Goal: Task Accomplishment & Management: Manage account settings

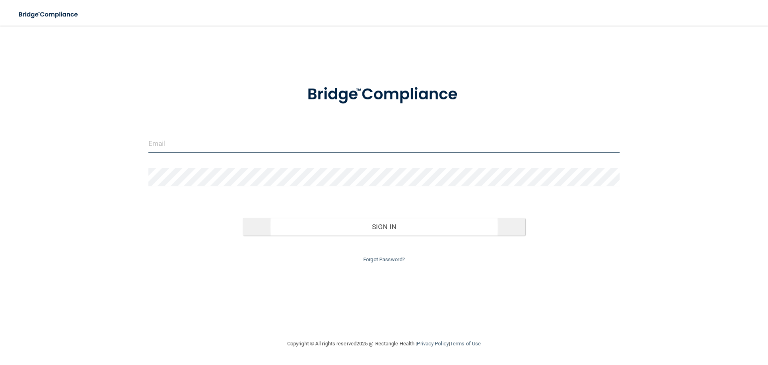
type input "[EMAIL_ADDRESS][DOMAIN_NAME]"
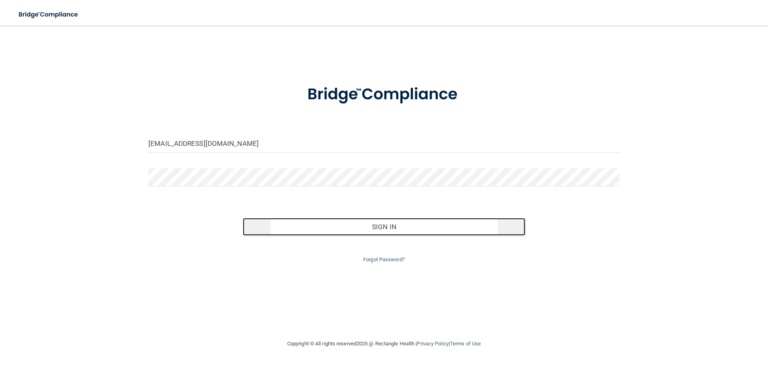
click at [437, 228] on button "Sign In" at bounding box center [384, 227] width 283 height 18
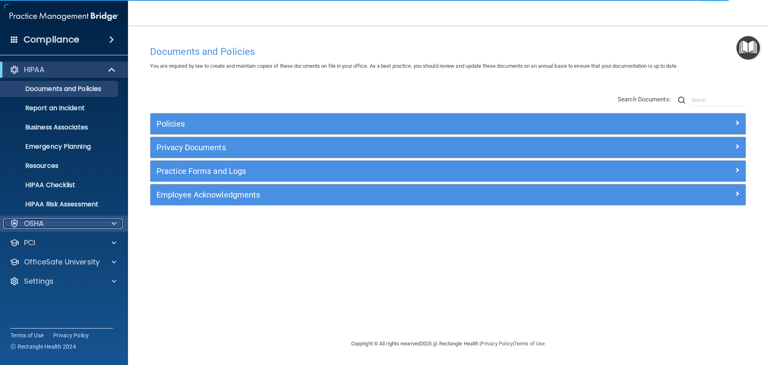
click at [38, 220] on p "OSHA" at bounding box center [34, 224] width 20 height 10
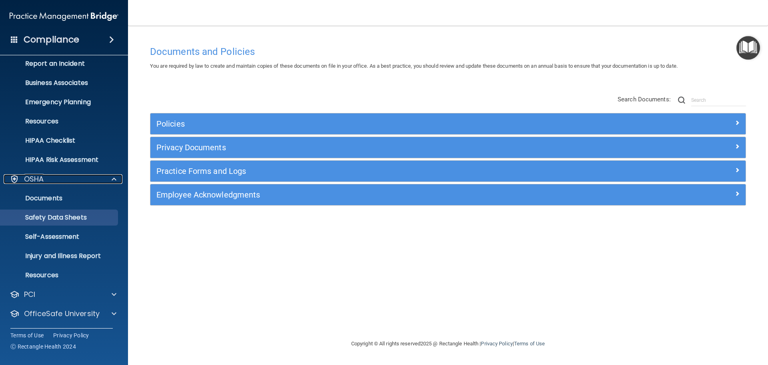
scroll to position [64, 0]
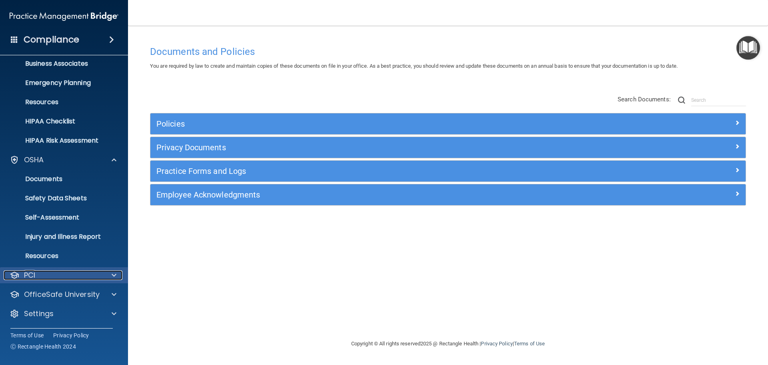
click at [34, 275] on p "PCI" at bounding box center [29, 275] width 11 height 10
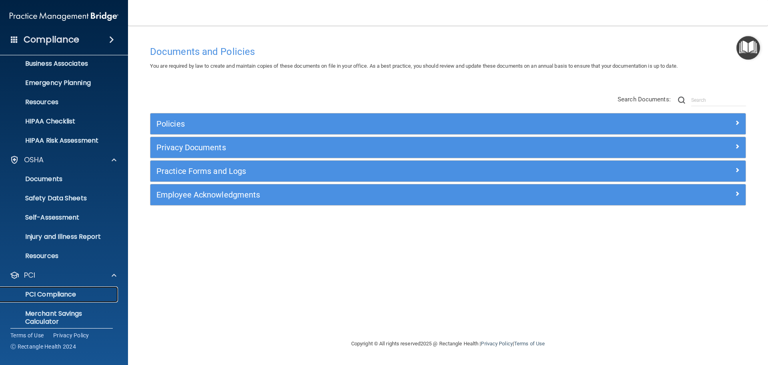
click at [40, 295] on p "PCI Compliance" at bounding box center [59, 294] width 109 height 8
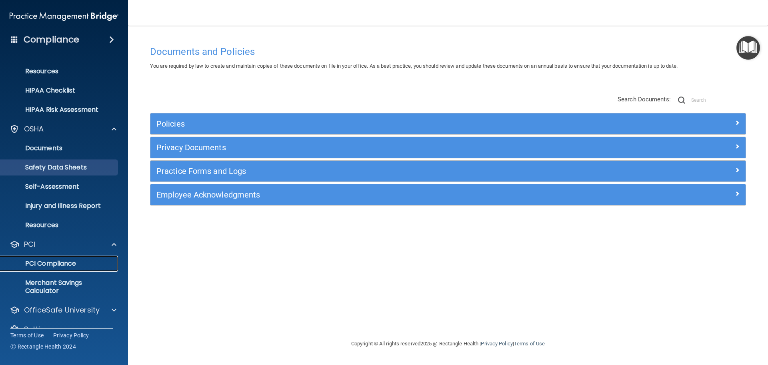
scroll to position [110, 0]
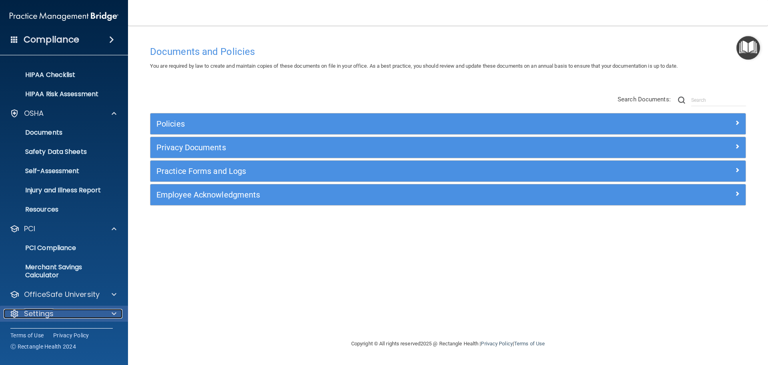
click at [36, 311] on p "Settings" at bounding box center [39, 314] width 30 height 10
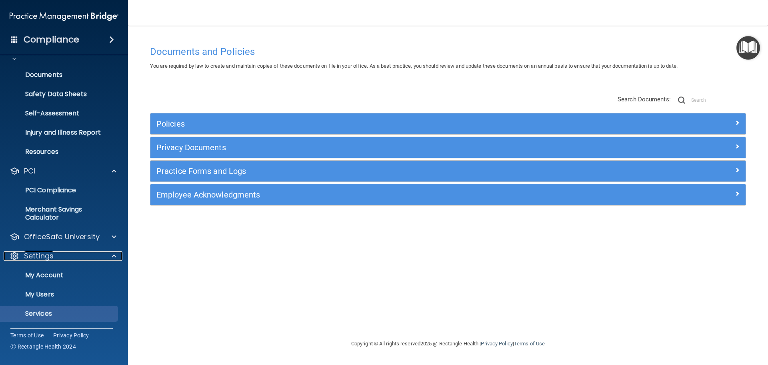
scroll to position [187, 0]
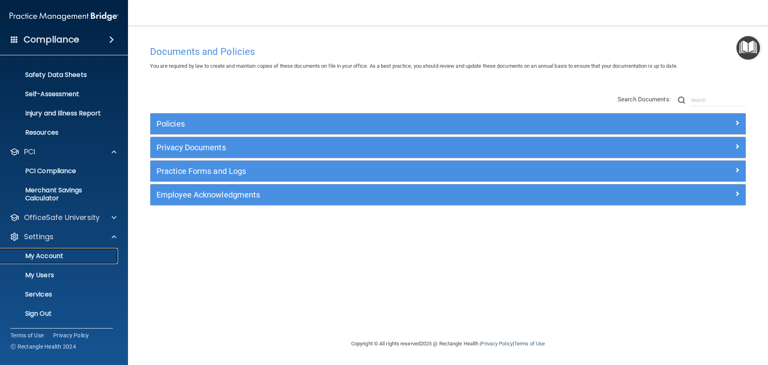
click at [49, 252] on p "My Account" at bounding box center [59, 256] width 109 height 8
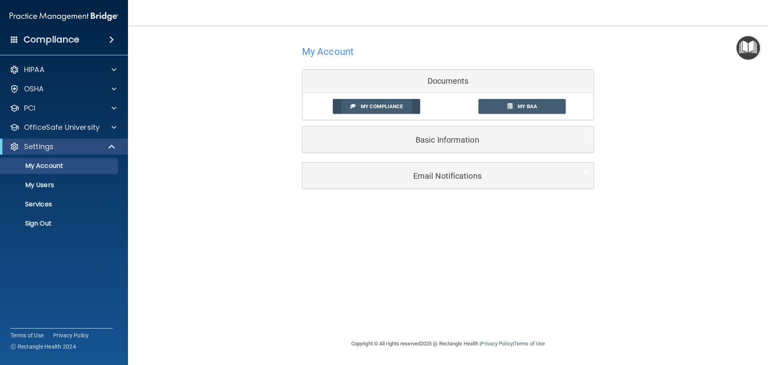
click at [390, 108] on span "My Compliance" at bounding box center [382, 106] width 42 height 6
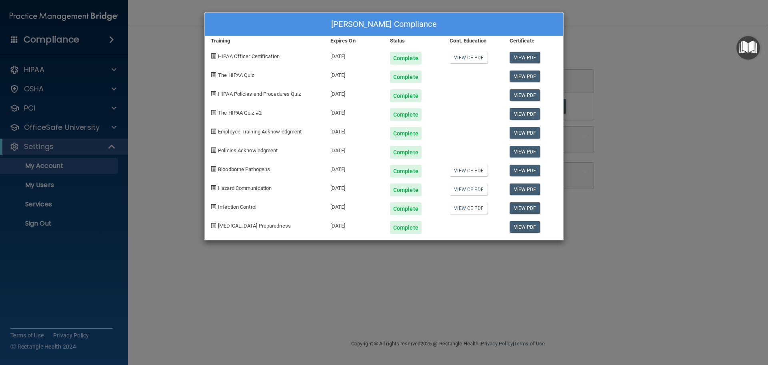
click at [605, 152] on div "[PERSON_NAME] Compliance Training Expires On Status Cont. Education Certificate…" at bounding box center [384, 182] width 768 height 365
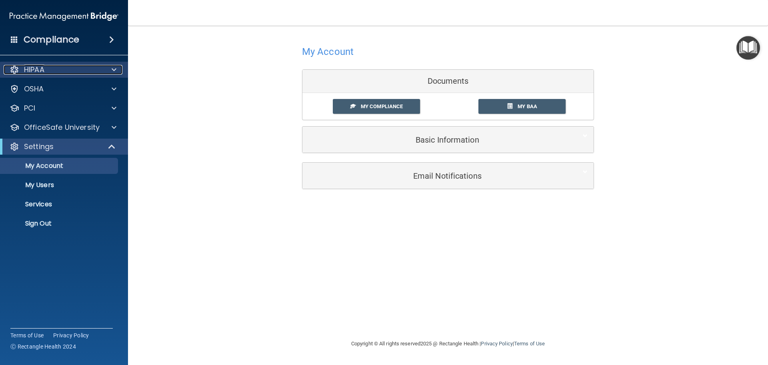
click at [36, 69] on p "HIPAA" at bounding box center [34, 70] width 20 height 10
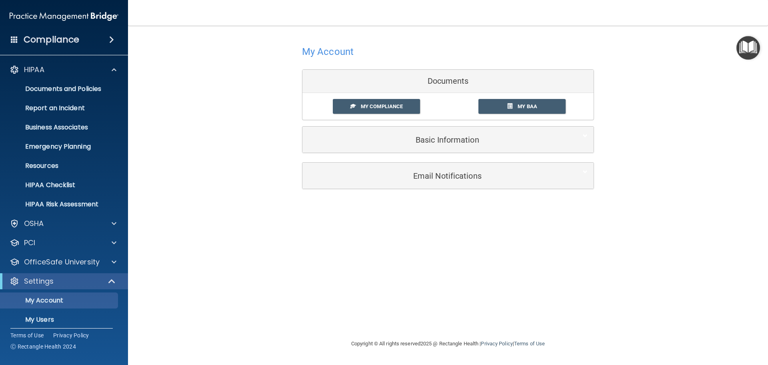
click at [51, 37] on h4 "Compliance" at bounding box center [52, 39] width 56 height 11
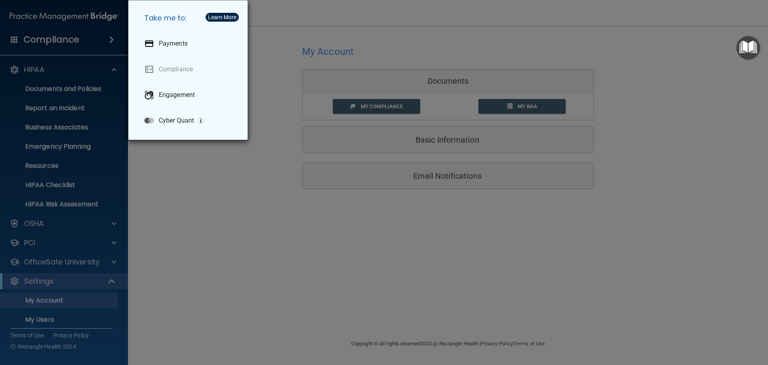
click at [51, 37] on div "Take me to: Payments Compliance Engagement Cyber Quant" at bounding box center [384, 182] width 768 height 365
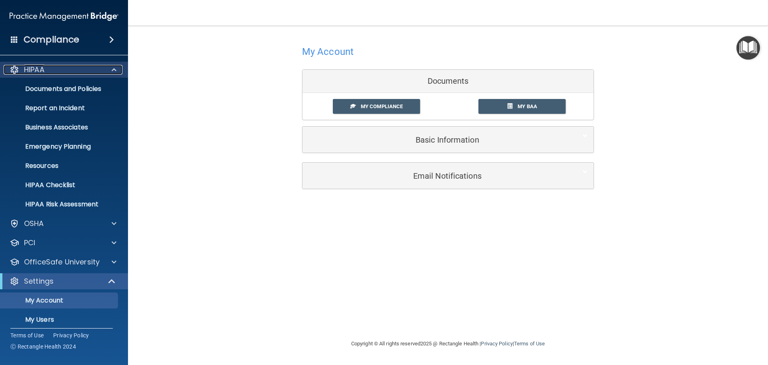
click at [114, 67] on span at bounding box center [114, 70] width 5 height 10
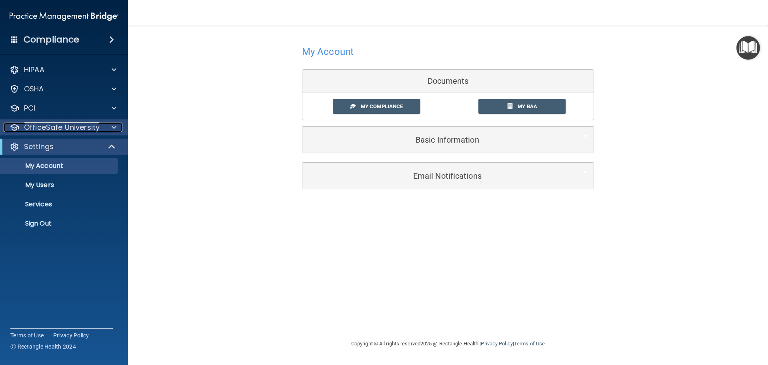
click at [88, 128] on p "OfficeSafe University" at bounding box center [62, 127] width 76 height 10
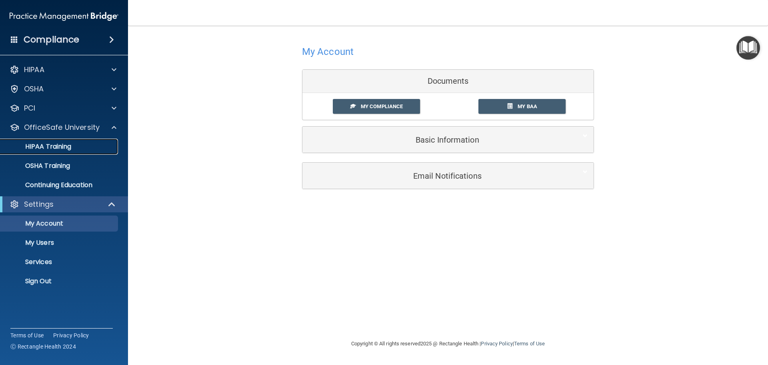
click at [55, 146] on p "HIPAA Training" at bounding box center [38, 146] width 66 height 8
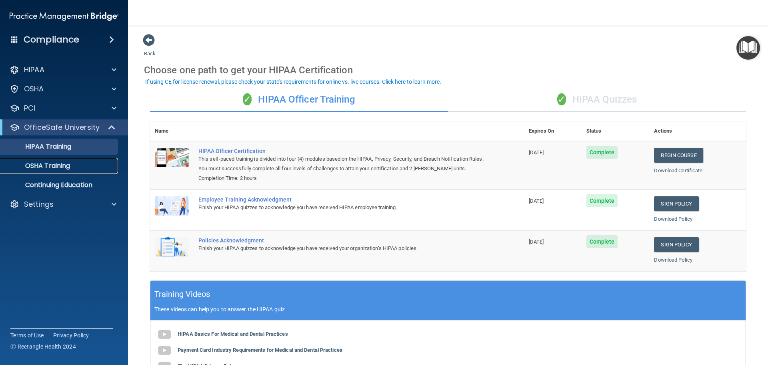
click at [47, 166] on p "OSHA Training" at bounding box center [37, 166] width 65 height 8
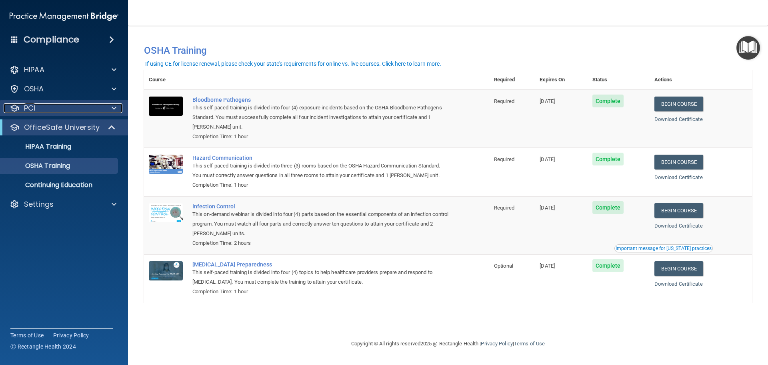
click at [29, 108] on p "PCI" at bounding box center [29, 108] width 11 height 10
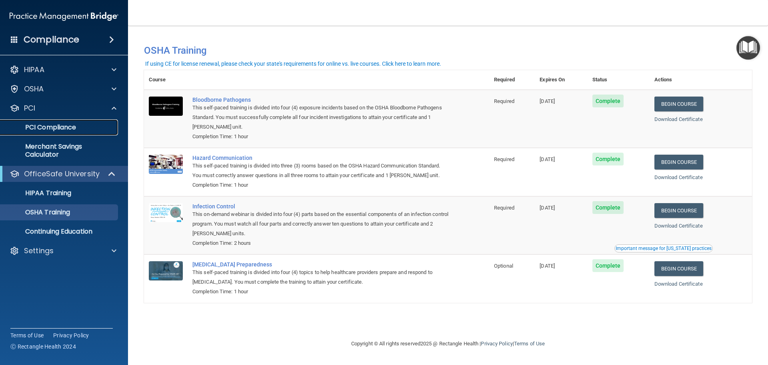
click at [43, 128] on p "PCI Compliance" at bounding box center [59, 127] width 109 height 8
click at [44, 250] on p "Settings" at bounding box center [39, 251] width 30 height 10
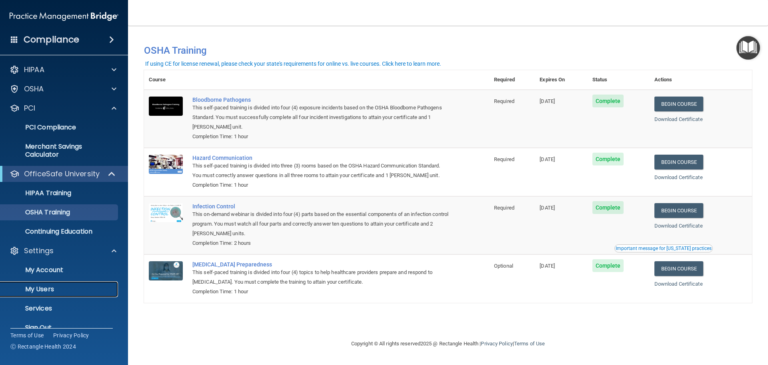
click at [40, 289] on p "My Users" at bounding box center [59, 289] width 109 height 8
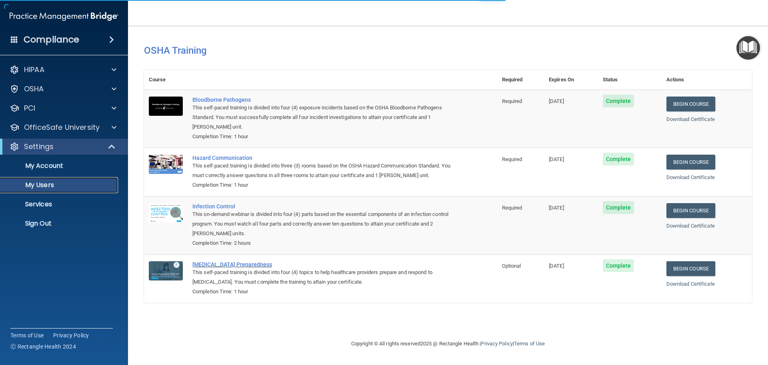
select select "20"
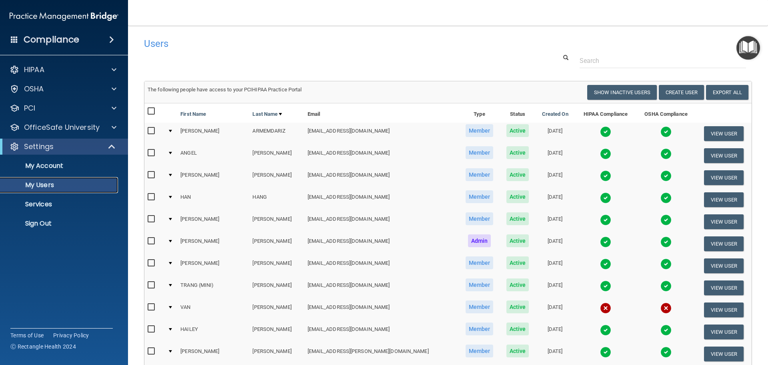
scroll to position [227, 0]
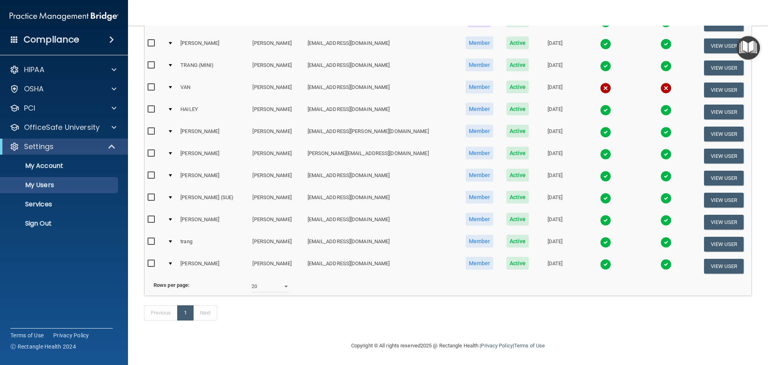
click at [152, 84] on input "checkbox" at bounding box center [152, 87] width 9 height 6
click at [172, 86] on div at bounding box center [170, 87] width 3 height 2
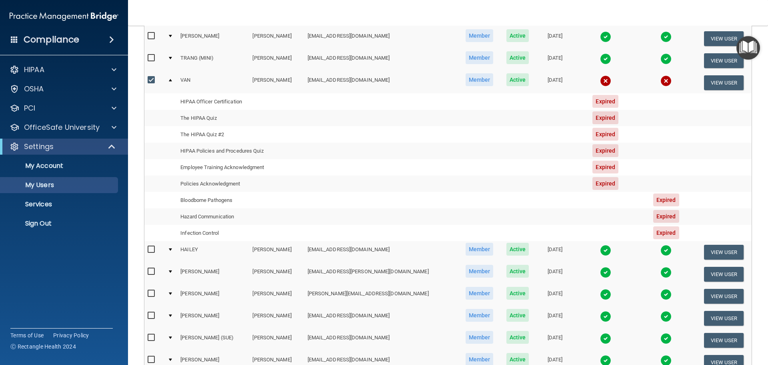
click at [153, 80] on input "checkbox" at bounding box center [152, 80] width 9 height 6
click at [172, 80] on div at bounding box center [170, 80] width 3 height 2
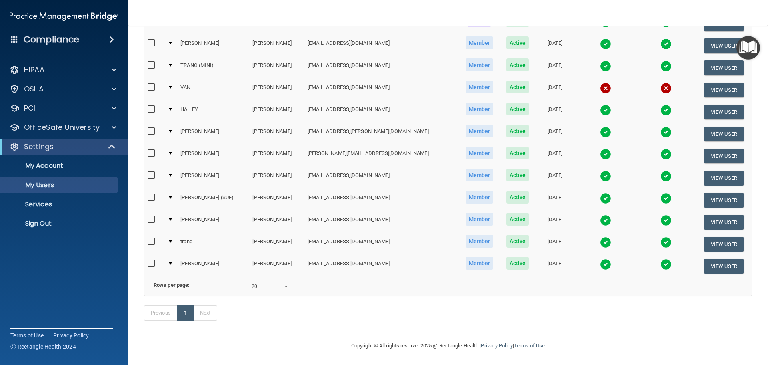
click at [152, 84] on input "checkbox" at bounding box center [152, 87] width 9 height 6
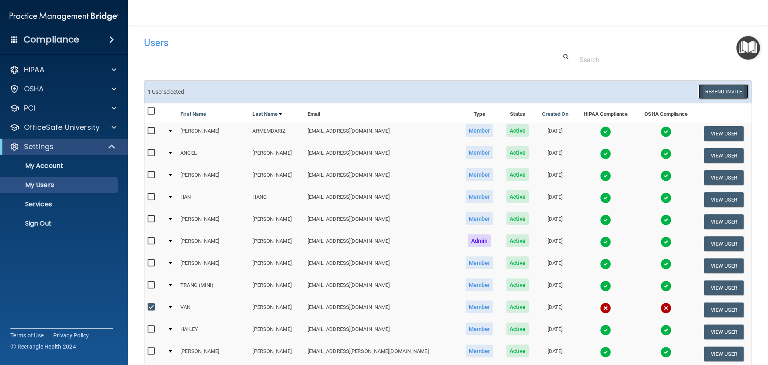
click at [714, 89] on button "Resend Invite" at bounding box center [724, 91] width 50 height 15
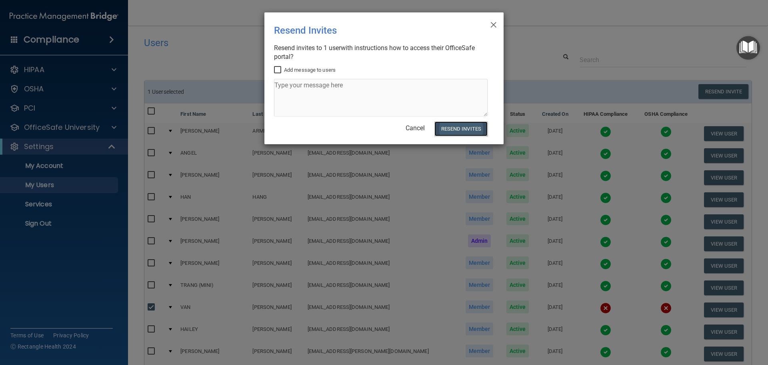
click at [468, 130] on button "Resend Invites" at bounding box center [461, 128] width 53 height 15
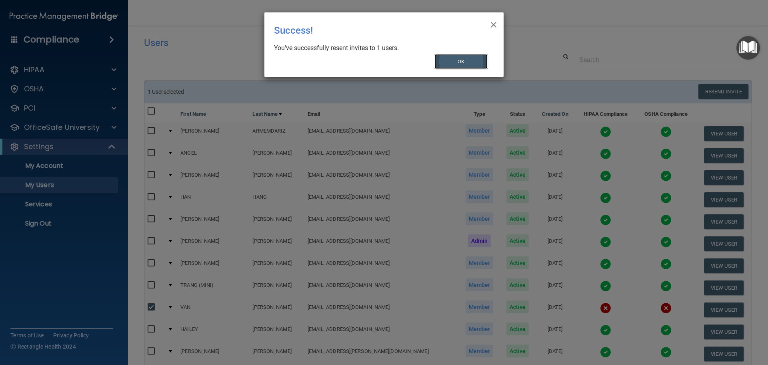
click at [461, 60] on button "OK" at bounding box center [462, 61] width 54 height 15
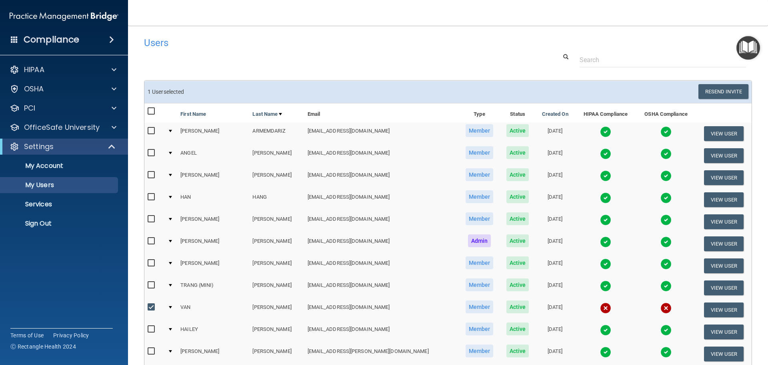
scroll to position [228, 0]
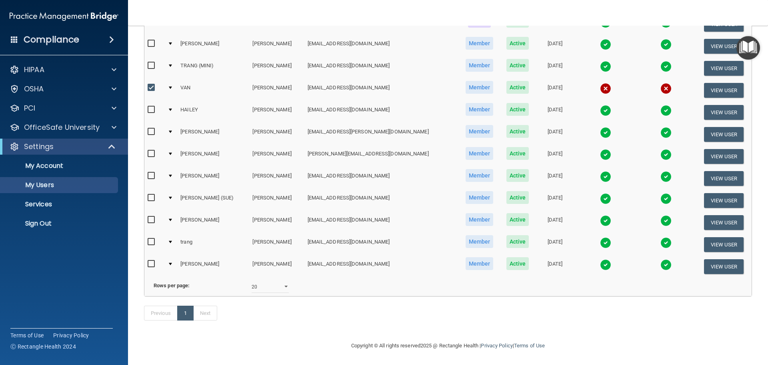
click at [172, 108] on div at bounding box center [170, 109] width 3 height 2
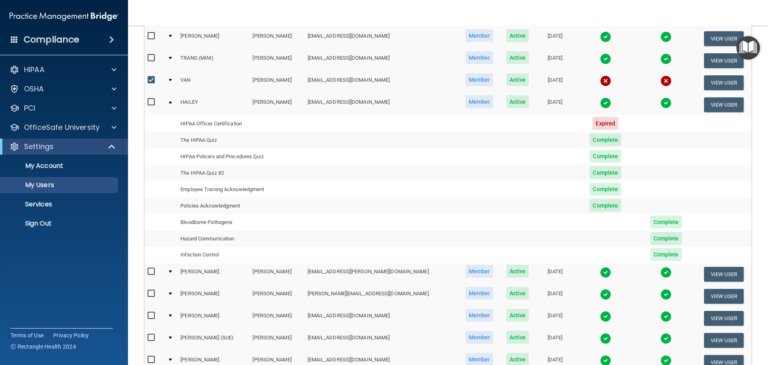
click at [150, 78] on input "checkbox" at bounding box center [152, 80] width 9 height 6
checkbox input "false"
click at [172, 102] on div at bounding box center [170, 102] width 3 height 2
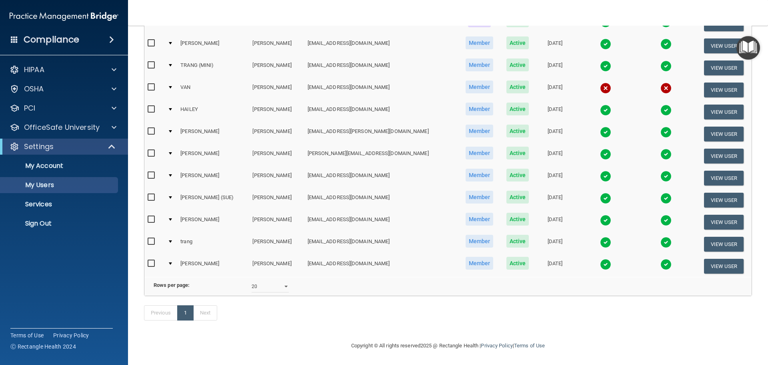
click at [172, 130] on div at bounding box center [170, 131] width 3 height 2
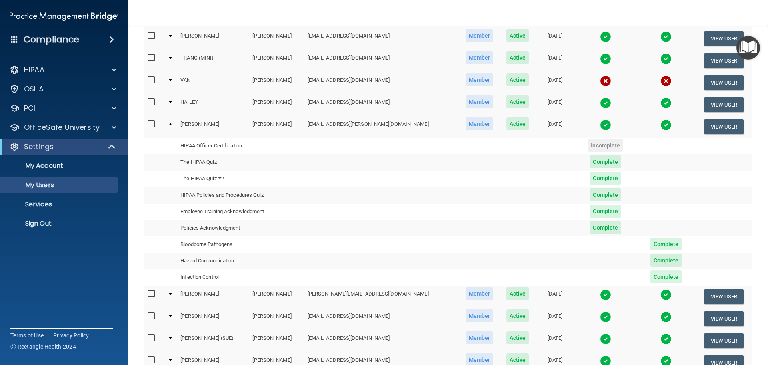
click at [172, 124] on div at bounding box center [170, 124] width 3 height 2
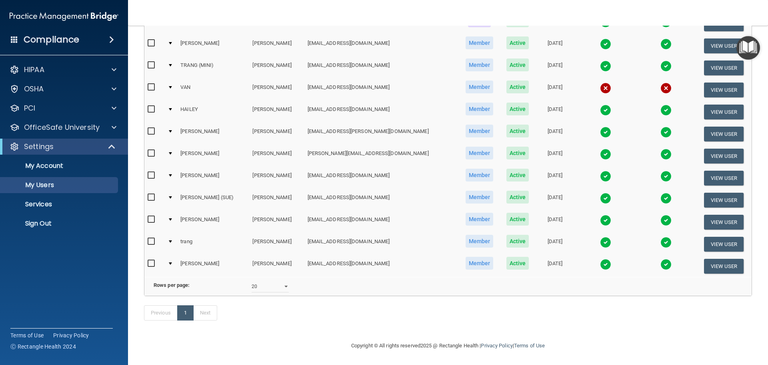
click at [172, 262] on div at bounding box center [170, 263] width 3 height 2
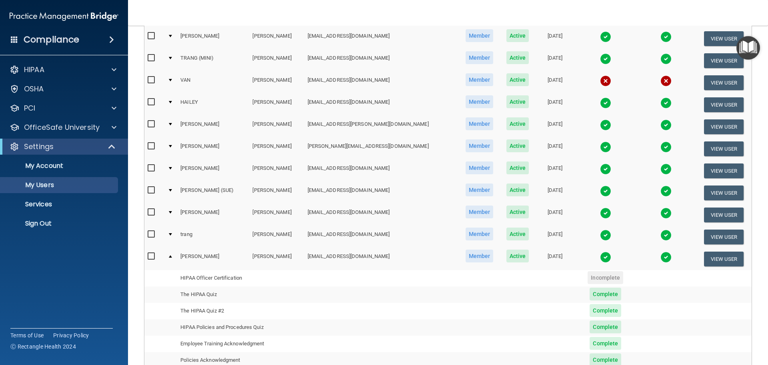
click at [172, 256] on div at bounding box center [170, 256] width 3 height 2
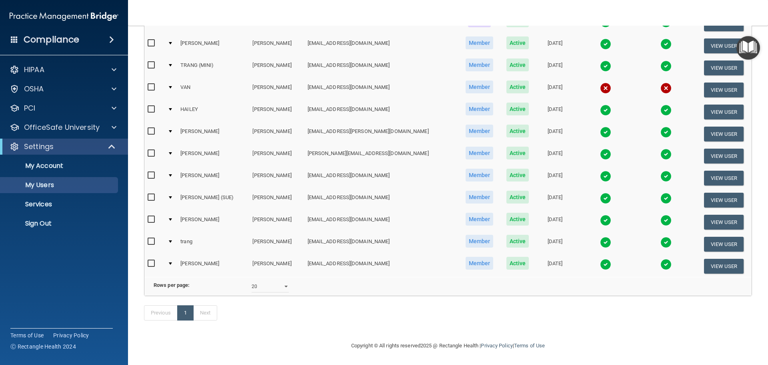
scroll to position [0, 0]
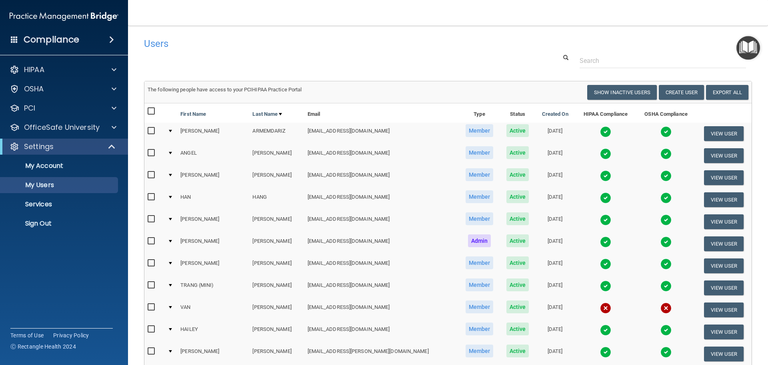
click at [172, 240] on div at bounding box center [170, 241] width 3 height 2
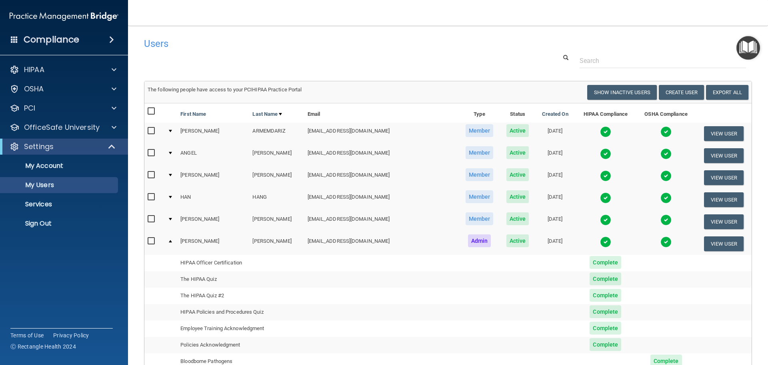
click at [173, 239] on td at bounding box center [170, 244] width 13 height 22
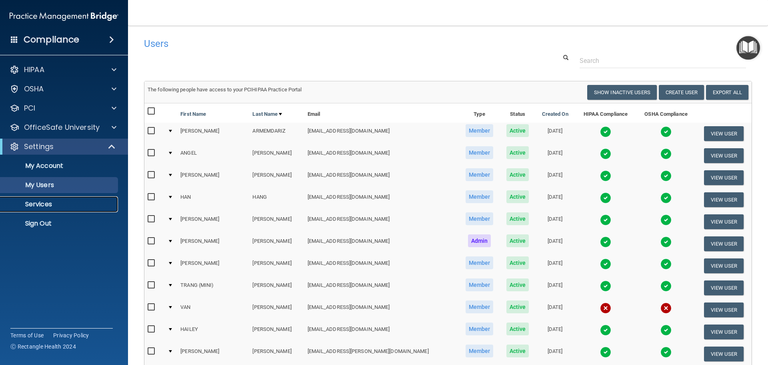
click at [46, 203] on p "Services" at bounding box center [59, 204] width 109 height 8
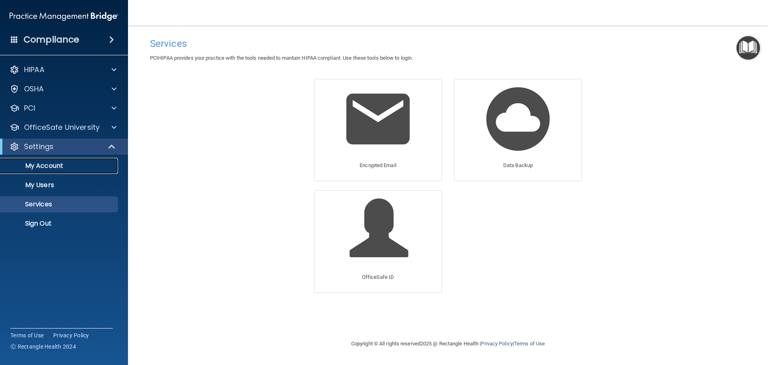
click at [46, 166] on p "My Account" at bounding box center [59, 166] width 109 height 8
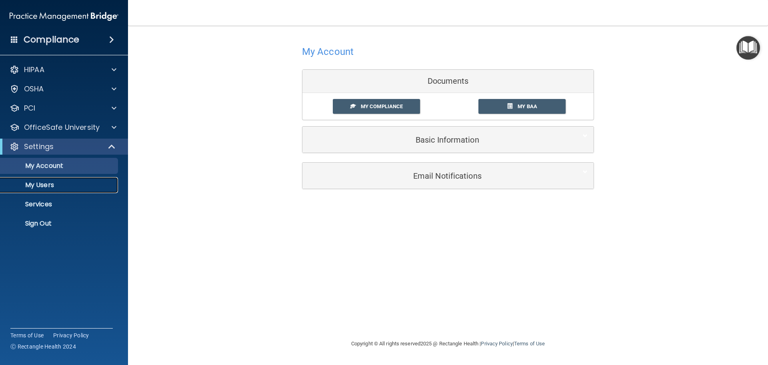
click at [44, 183] on p "My Users" at bounding box center [59, 185] width 109 height 8
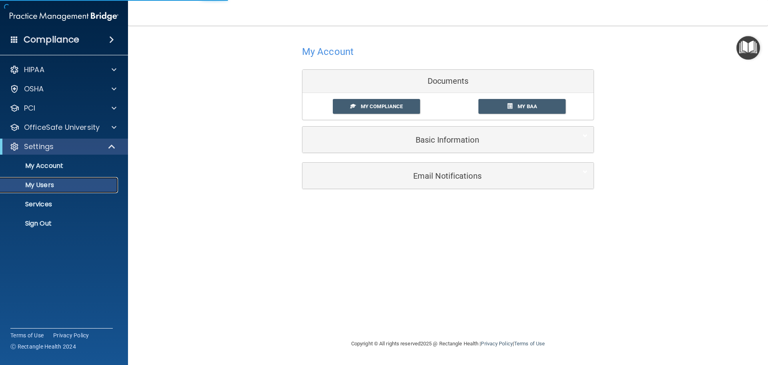
select select "20"
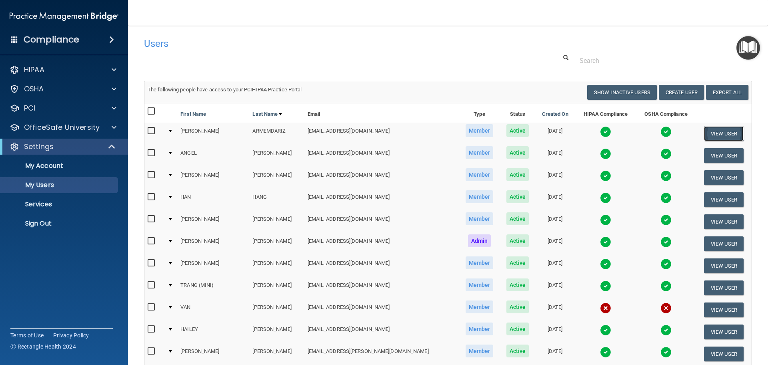
click at [729, 132] on button "View User" at bounding box center [724, 133] width 40 height 15
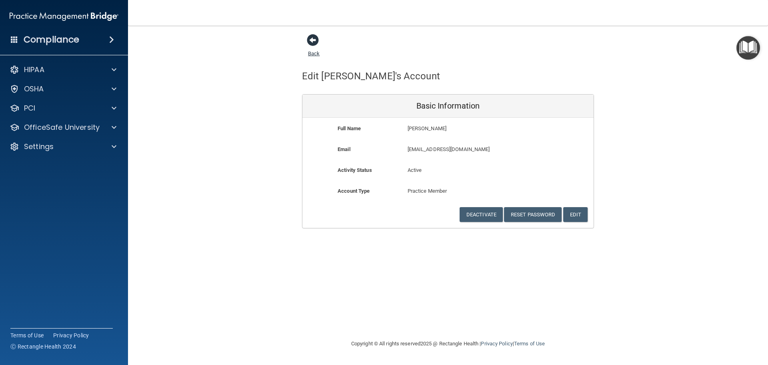
click at [315, 38] on span at bounding box center [313, 40] width 12 height 12
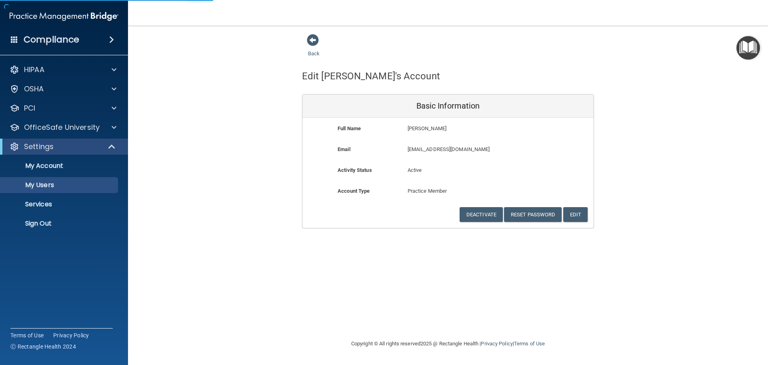
select select "20"
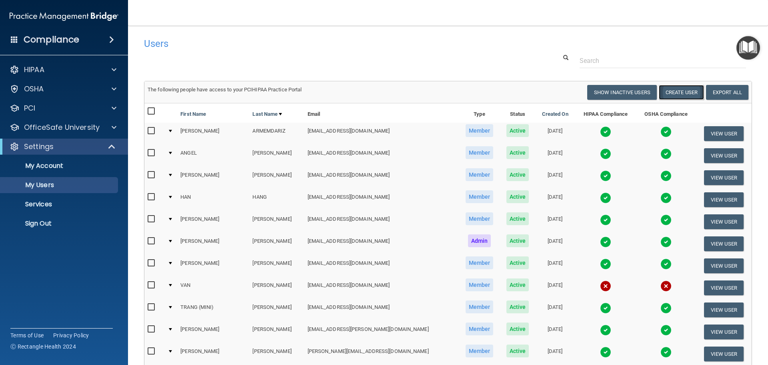
click at [680, 89] on button "Create User" at bounding box center [681, 92] width 45 height 15
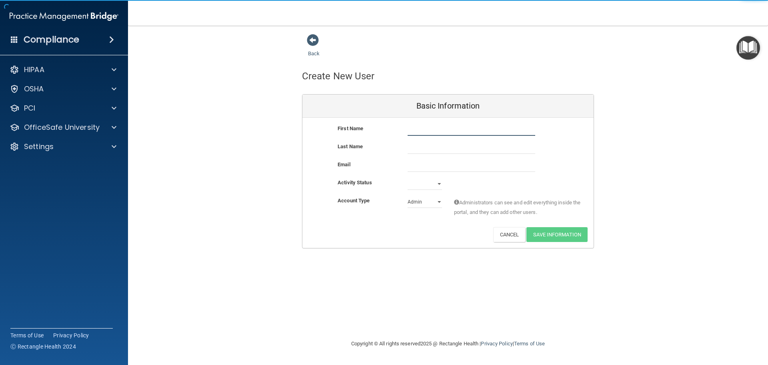
click at [424, 128] on input "text" at bounding box center [472, 130] width 128 height 12
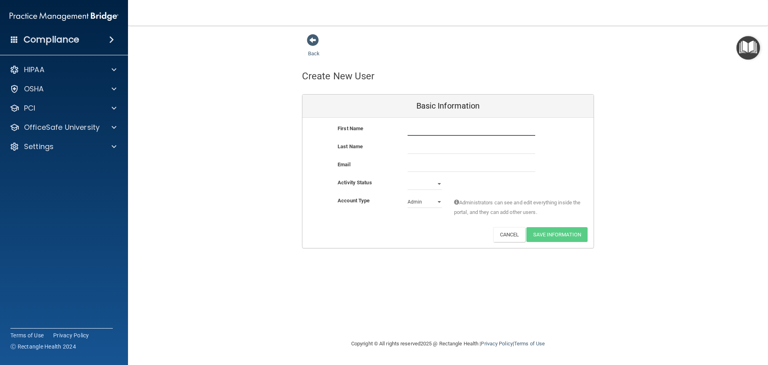
type input "m"
type input "[GEOGRAPHIC_DATA]"
click at [452, 148] on input "text" at bounding box center [472, 148] width 128 height 12
type input "[PERSON_NAME]"
click at [449, 164] on input "email" at bounding box center [472, 166] width 128 height 12
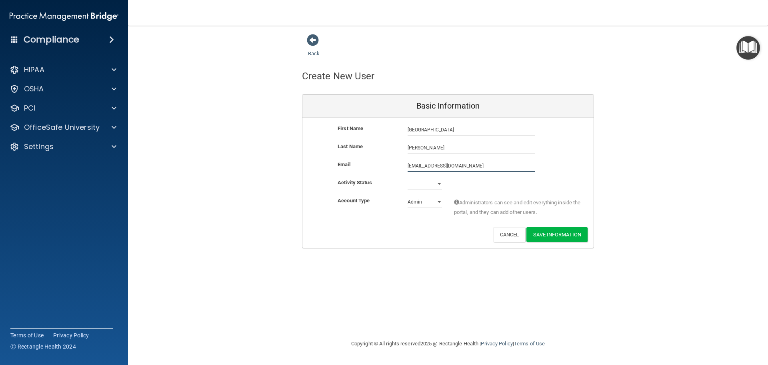
click at [453, 164] on input "[EMAIL_ADDRESS][DOMAIN_NAME]" at bounding box center [472, 166] width 128 height 12
type input "[EMAIL_ADDRESS][DOMAIN_NAME]"
click at [438, 183] on select "Active Inactive" at bounding box center [425, 185] width 34 height 12
select select "active"
click at [408, 178] on select "Active Inactive" at bounding box center [425, 184] width 34 height 12
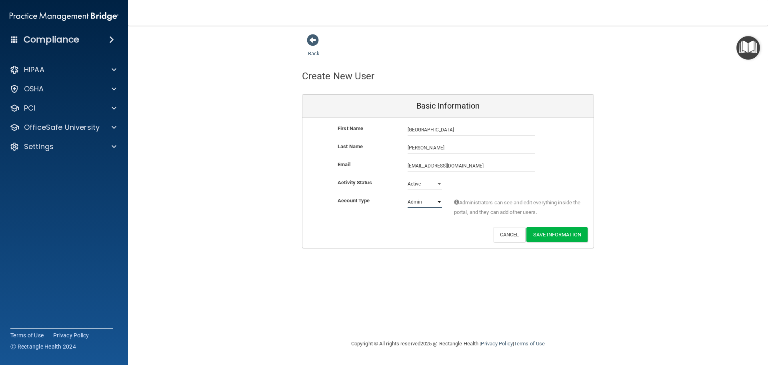
click at [437, 203] on select "Admin Member" at bounding box center [425, 202] width 34 height 12
select select "practice_member"
click at [408, 196] on select "Admin Member" at bounding box center [425, 202] width 34 height 12
click at [555, 234] on button "Save Information" at bounding box center [557, 234] width 61 height 15
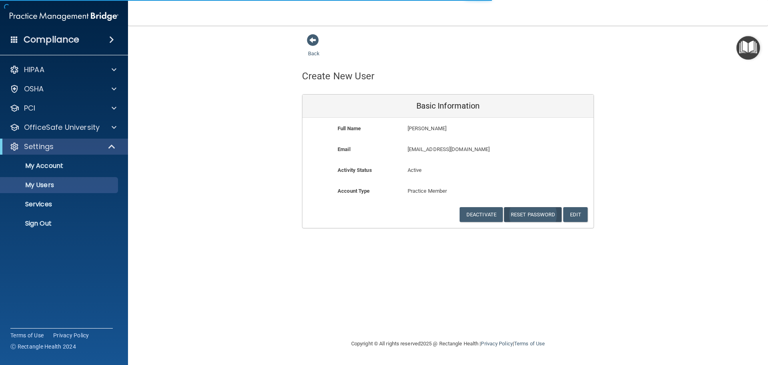
select select "20"
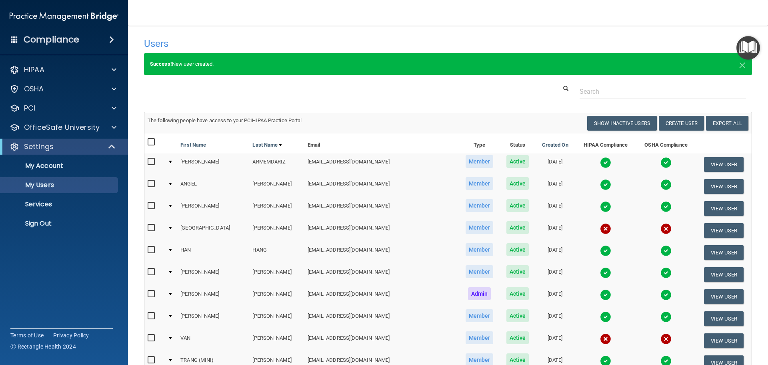
click at [153, 227] on input "checkbox" at bounding box center [152, 228] width 9 height 6
checkbox input "true"
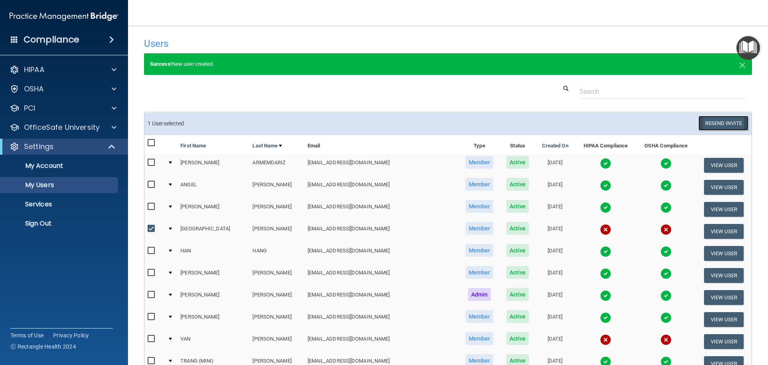
click at [708, 121] on button "Resend Invite" at bounding box center [724, 123] width 50 height 15
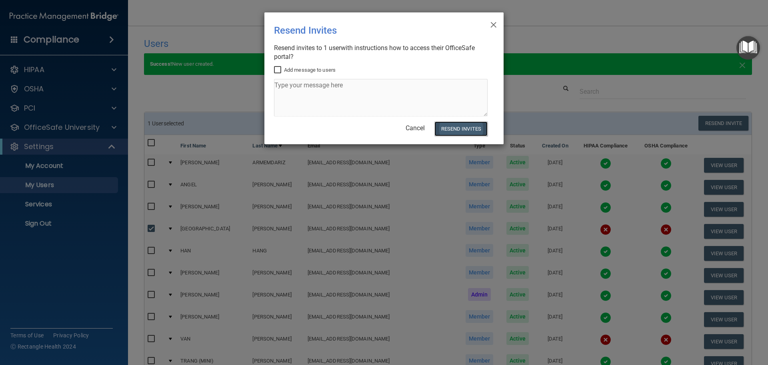
click at [466, 126] on button "Resend Invites" at bounding box center [461, 128] width 53 height 15
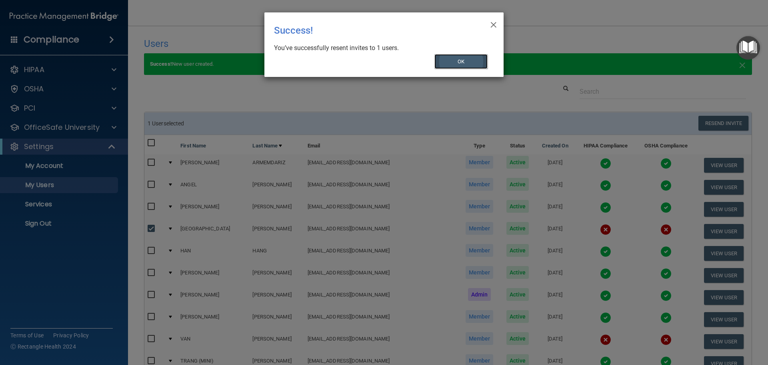
click at [480, 56] on button "OK" at bounding box center [462, 61] width 54 height 15
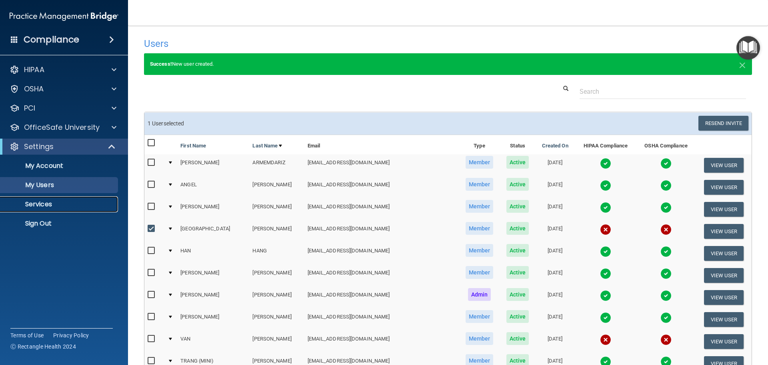
click at [31, 202] on p "Services" at bounding box center [59, 204] width 109 height 8
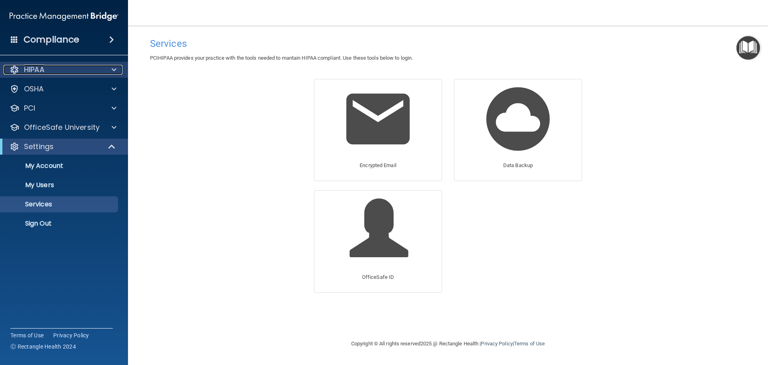
click at [35, 68] on p "HIPAA" at bounding box center [34, 70] width 20 height 10
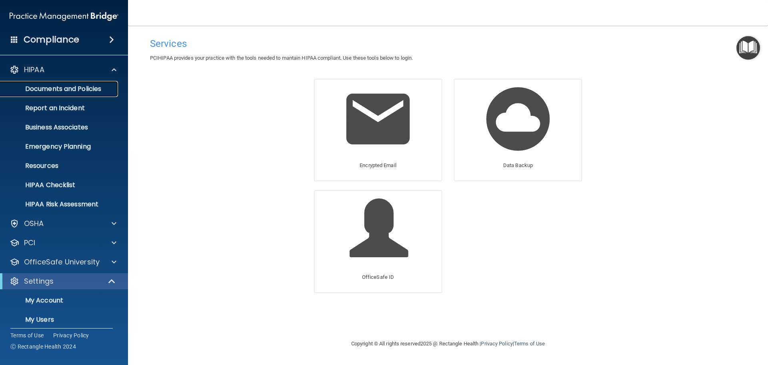
click at [52, 87] on p "Documents and Policies" at bounding box center [59, 89] width 109 height 8
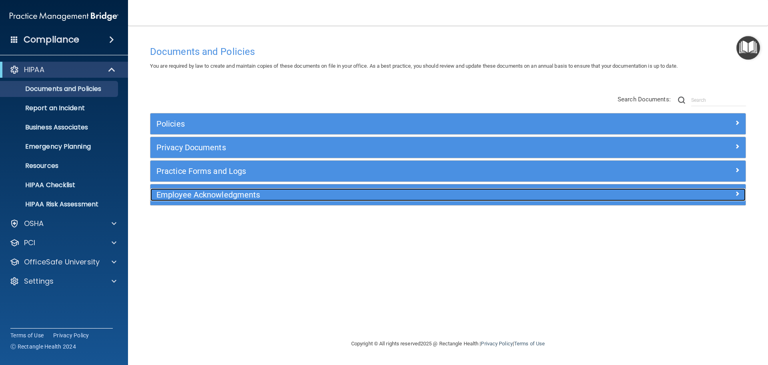
click at [181, 196] on h5 "Employee Acknowledgments" at bounding box center [373, 194] width 435 height 9
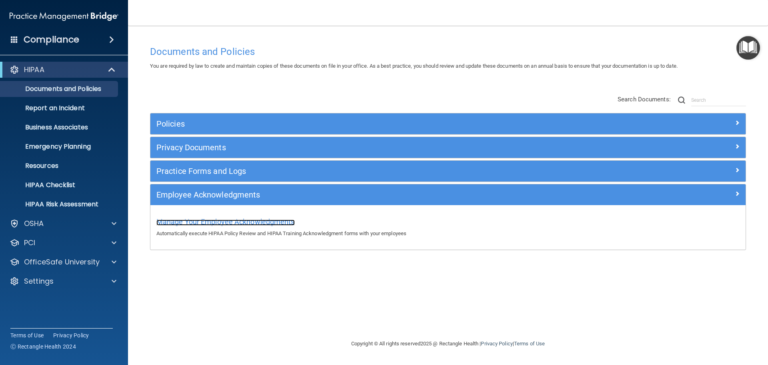
click at [199, 219] on span "Manage Your Employee Acknowledgments" at bounding box center [225, 221] width 138 height 8
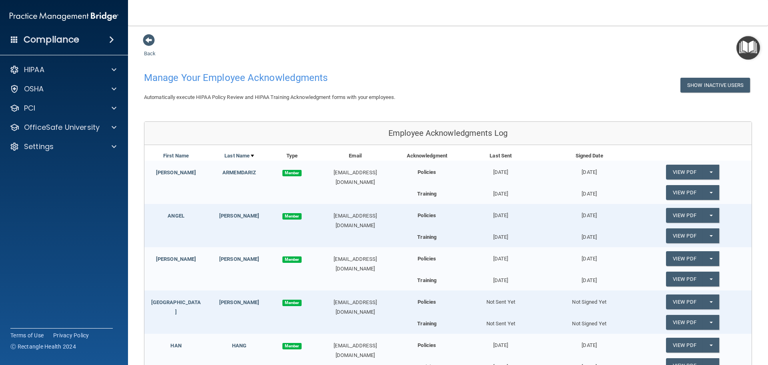
scroll to position [211, 0]
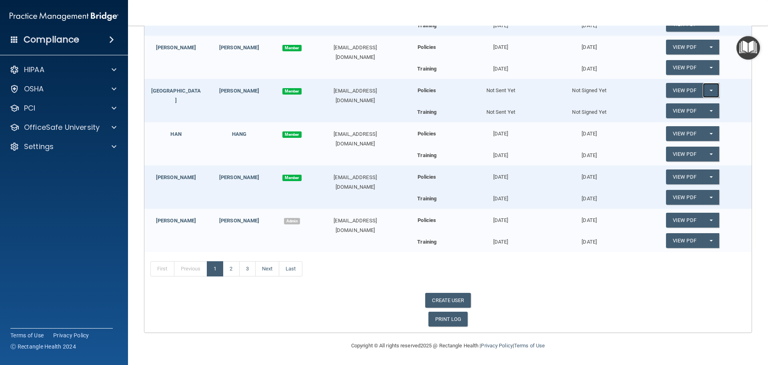
click at [709, 90] on button "Split button!" at bounding box center [711, 90] width 16 height 15
click at [707, 103] on link "Send Acknowledgment" at bounding box center [700, 106] width 69 height 12
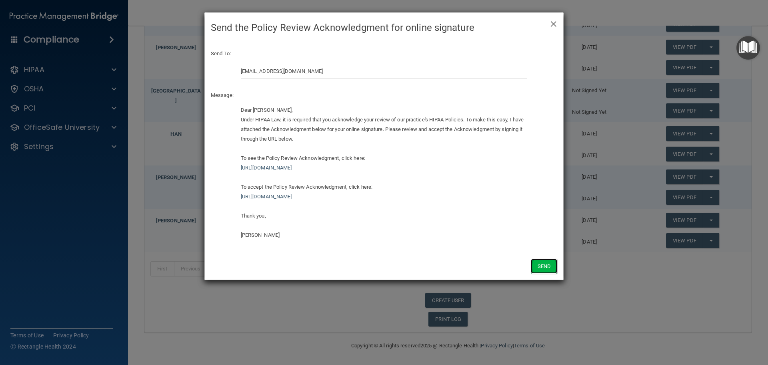
drag, startPoint x: 538, startPoint y: 261, endPoint x: 584, endPoint y: 237, distance: 51.4
click at [539, 261] on button "Send" at bounding box center [544, 266] width 26 height 15
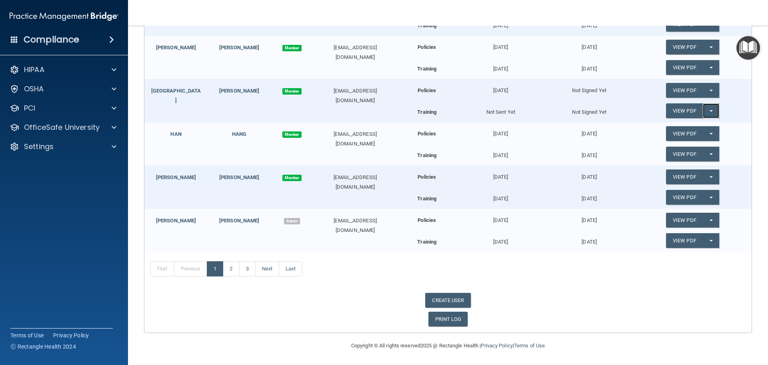
click at [710, 110] on span "button" at bounding box center [711, 111] width 3 height 2
click at [702, 126] on link "Send Acknowledgment PDF" at bounding box center [706, 127] width 80 height 12
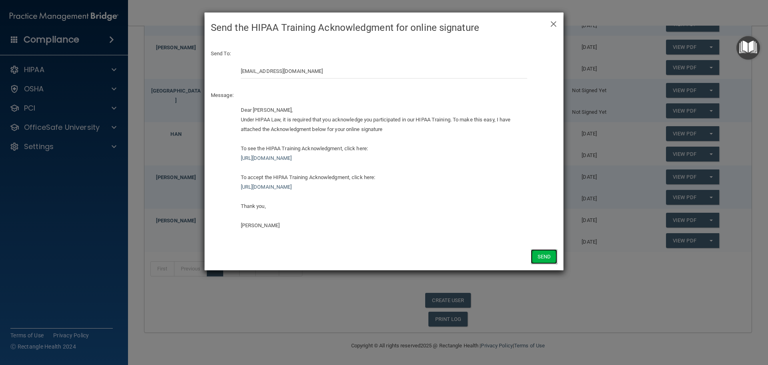
click at [545, 259] on button "Send" at bounding box center [544, 256] width 26 height 15
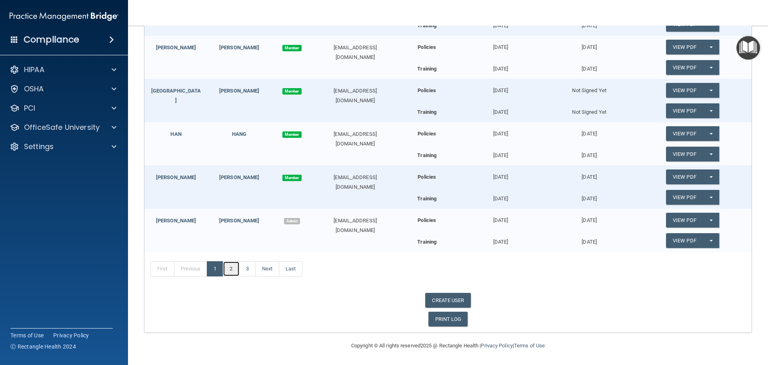
click at [235, 268] on link "2" at bounding box center [231, 268] width 16 height 15
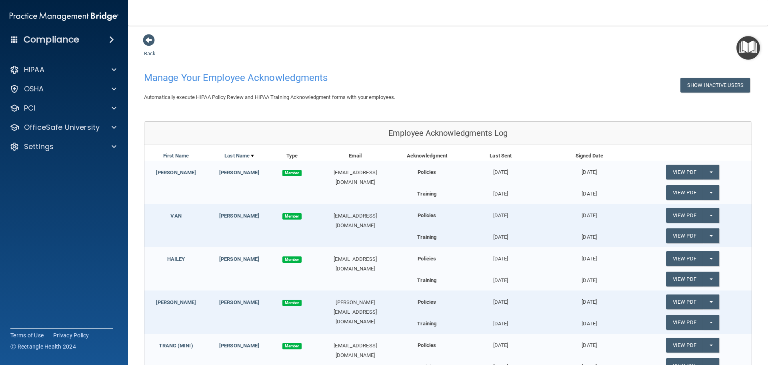
scroll to position [211, 0]
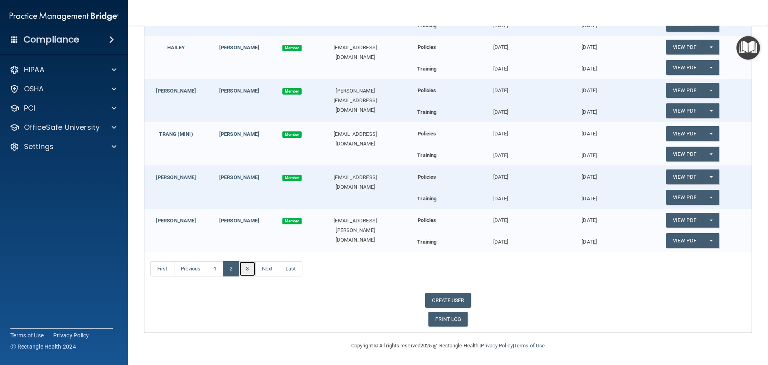
click at [248, 270] on link "3" at bounding box center [247, 268] width 16 height 15
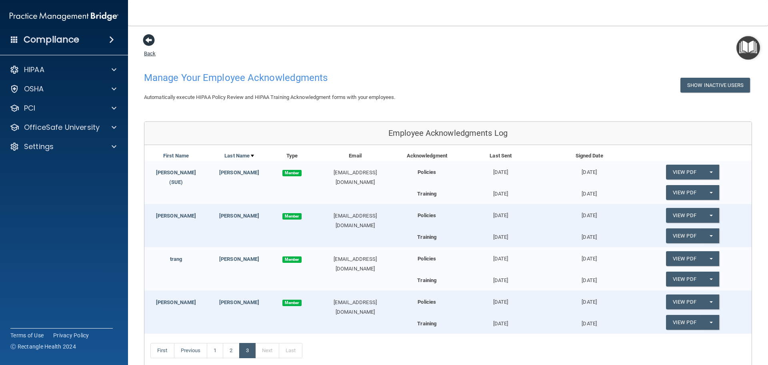
click at [150, 41] on span at bounding box center [149, 40] width 12 height 12
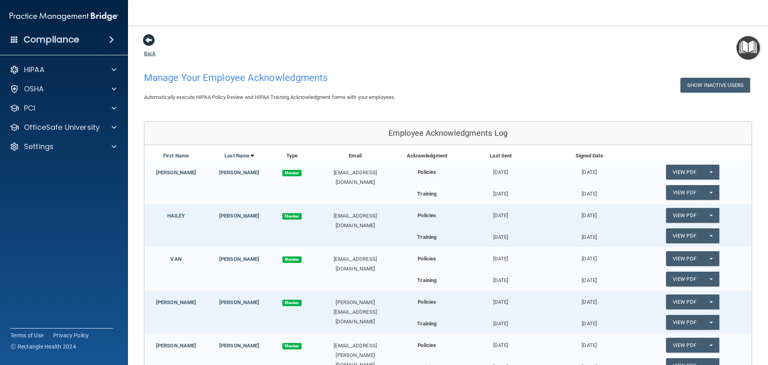
click at [147, 36] on span at bounding box center [149, 40] width 12 height 12
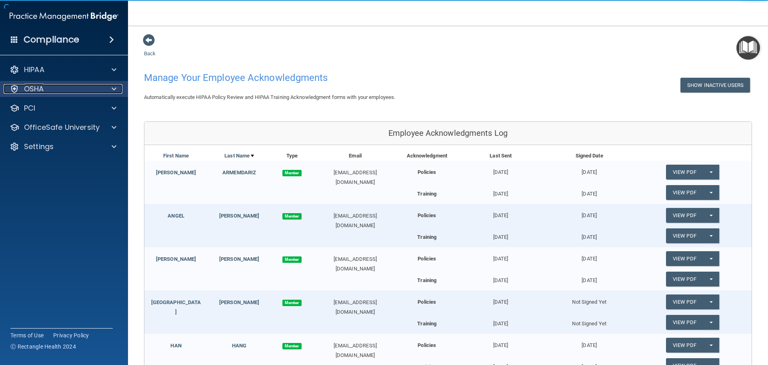
click at [42, 86] on p "OSHA" at bounding box center [34, 89] width 20 height 10
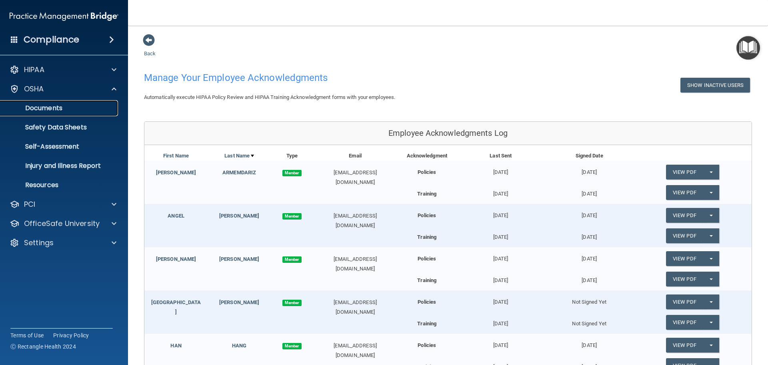
click at [54, 108] on p "Documents" at bounding box center [59, 108] width 109 height 8
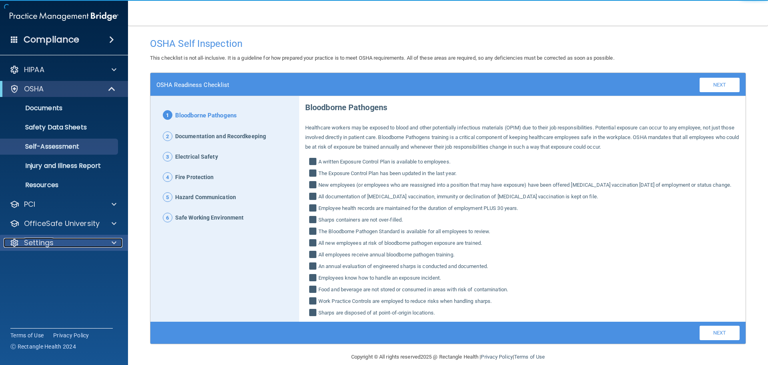
click at [38, 240] on p "Settings" at bounding box center [39, 243] width 30 height 10
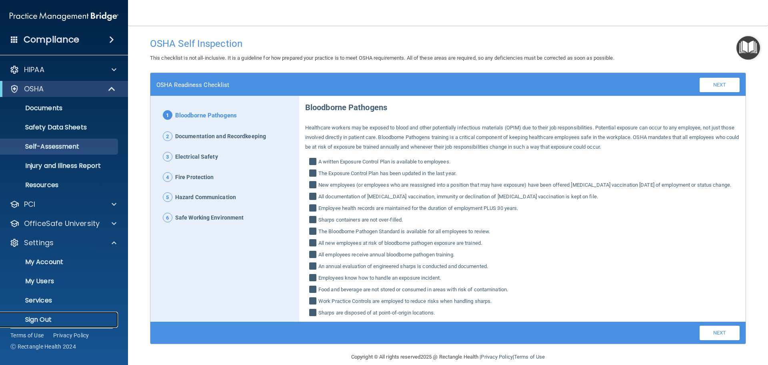
click at [41, 318] on p "Sign Out" at bounding box center [59, 319] width 109 height 8
